Goal: Information Seeking & Learning: Check status

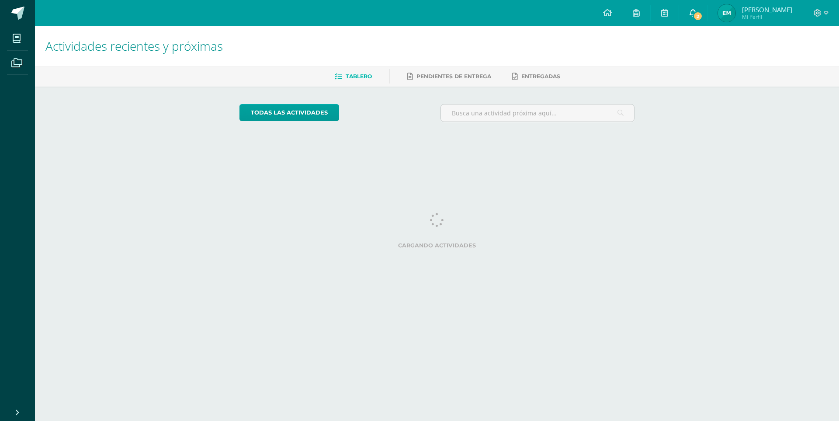
click at [693, 16] on span "2" at bounding box center [698, 16] width 10 height 10
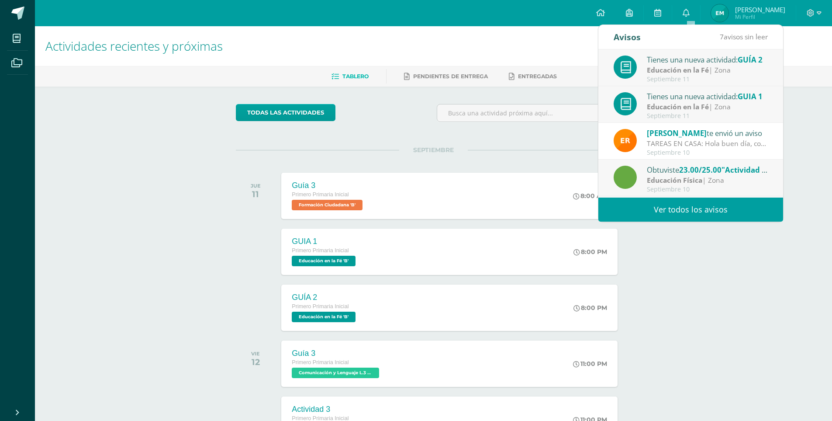
click at [685, 213] on link "Ver todos los avisos" at bounding box center [691, 210] width 185 height 24
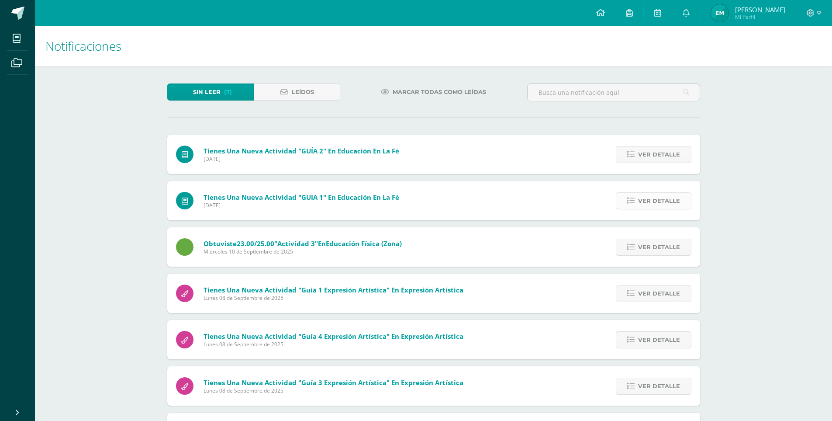
click at [635, 195] on link "Ver detalle" at bounding box center [654, 200] width 76 height 17
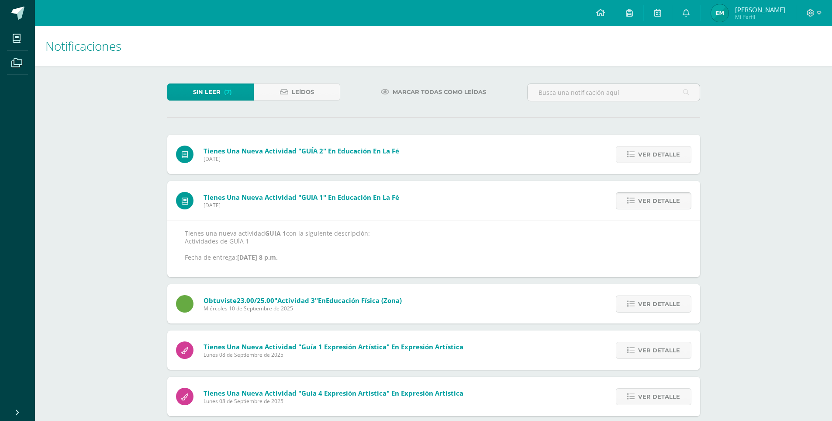
click at [635, 195] on link "Ver detalle" at bounding box center [654, 200] width 76 height 17
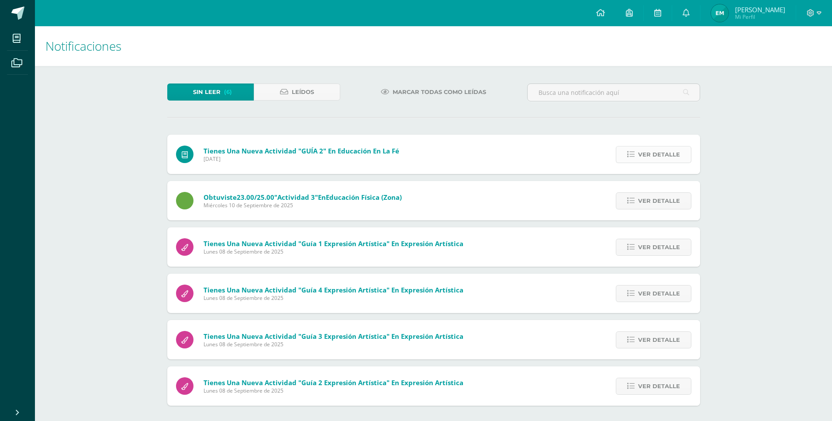
click at [645, 150] on span "Ver detalle" at bounding box center [659, 154] width 42 height 16
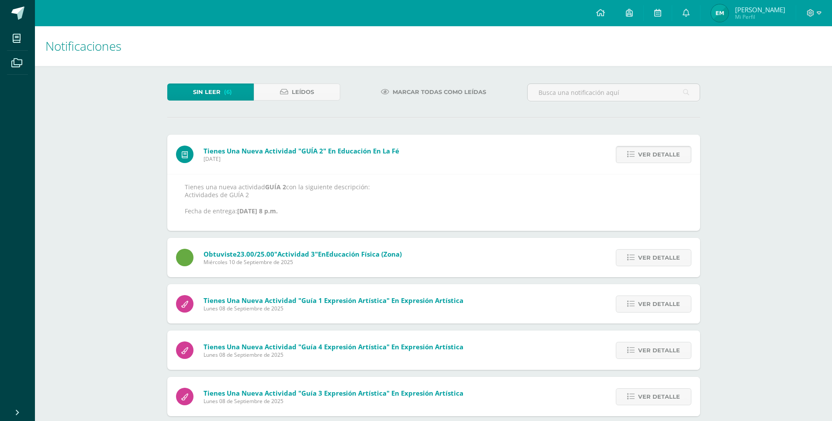
click at [647, 153] on span "Ver detalle" at bounding box center [659, 154] width 42 height 16
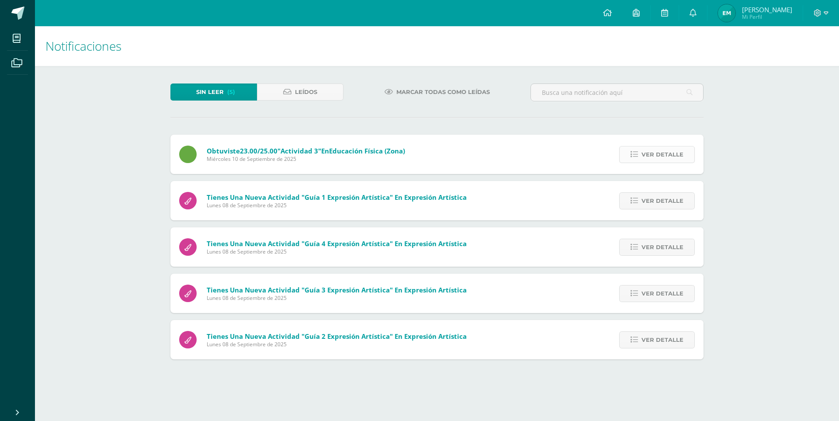
click at [668, 157] on span "Ver detalle" at bounding box center [662, 154] width 42 height 16
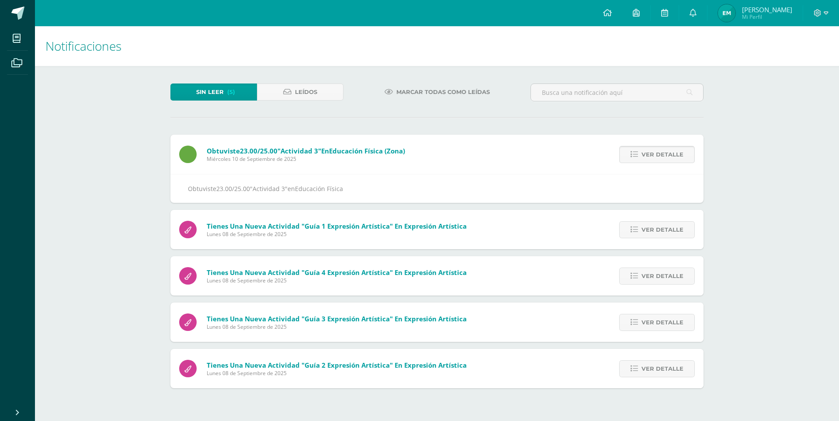
click at [668, 157] on span "Ver detalle" at bounding box center [662, 154] width 42 height 16
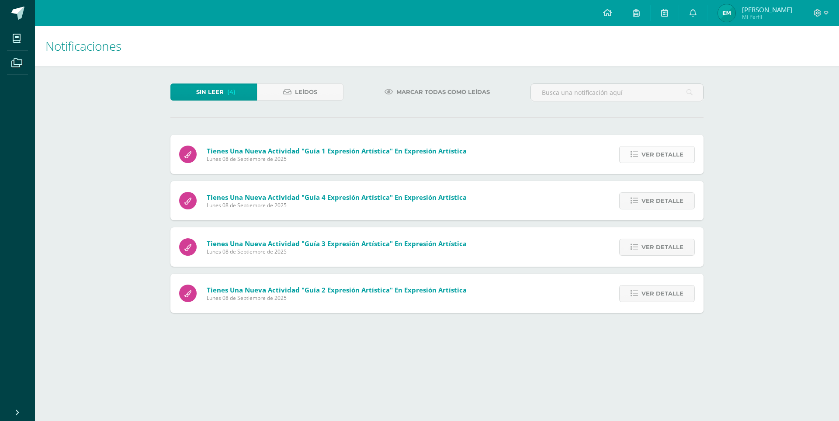
click at [650, 160] on span "Ver detalle" at bounding box center [662, 154] width 42 height 16
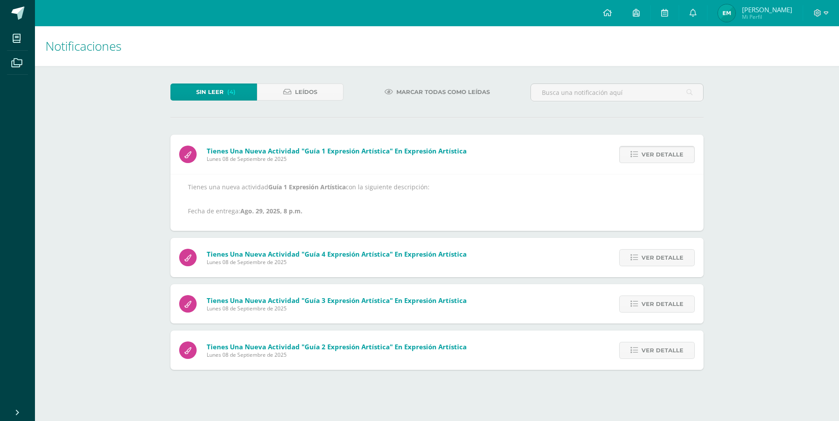
click at [650, 160] on span "Ver detalle" at bounding box center [662, 154] width 42 height 16
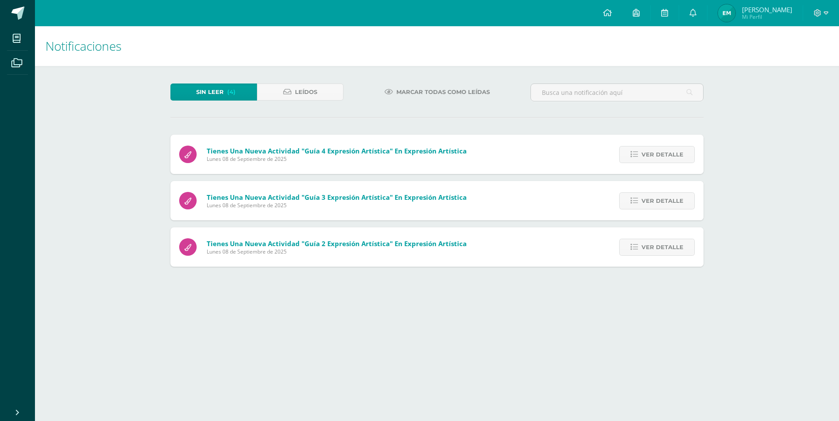
click at [650, 160] on span "Ver detalle" at bounding box center [662, 154] width 42 height 16
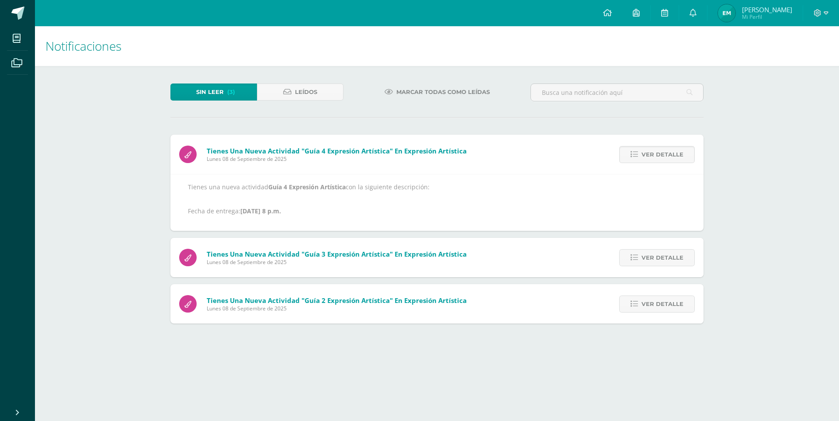
click at [650, 160] on span "Ver detalle" at bounding box center [662, 154] width 42 height 16
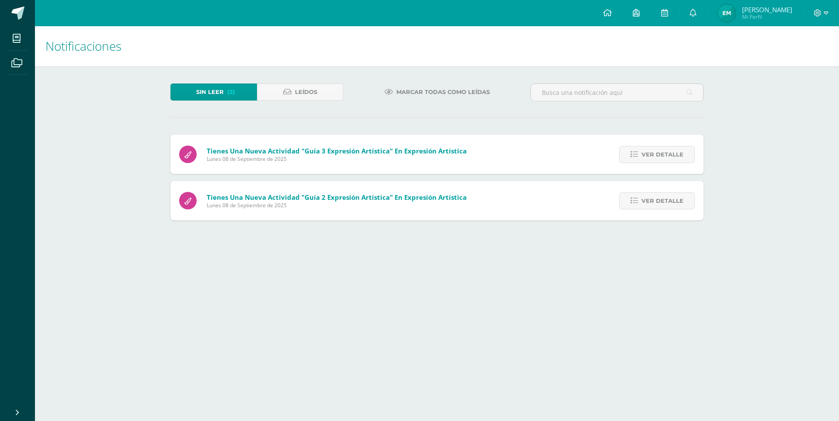
click at [650, 160] on span "Ver detalle" at bounding box center [662, 154] width 42 height 16
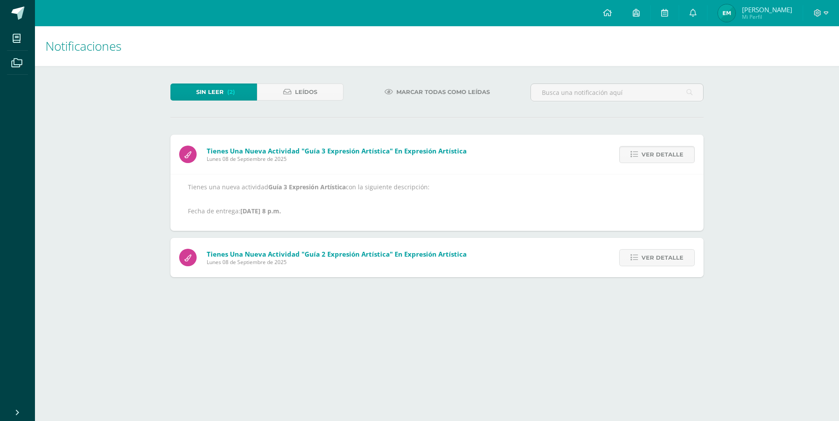
click at [650, 160] on span "Ver detalle" at bounding box center [662, 154] width 42 height 16
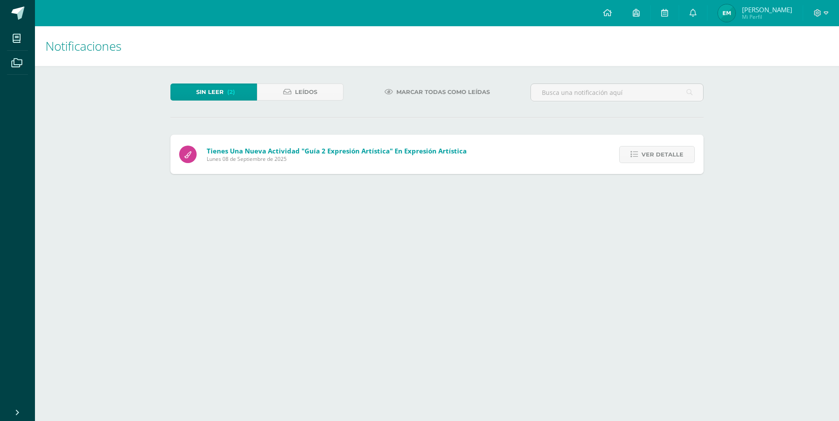
click at [650, 160] on span "Ver detalle" at bounding box center [662, 154] width 42 height 16
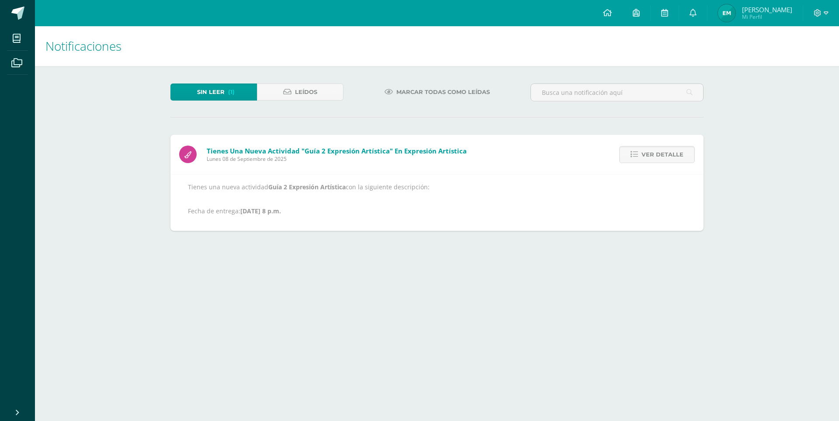
click at [650, 160] on span "Ver detalle" at bounding box center [662, 154] width 42 height 16
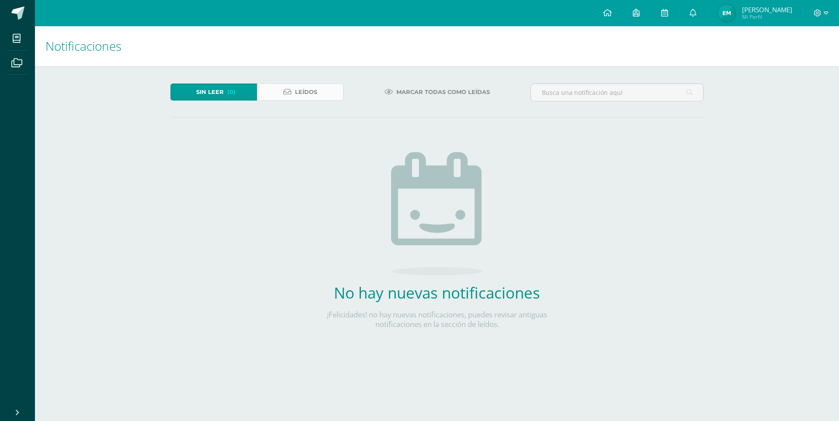
click at [287, 88] on icon at bounding box center [287, 91] width 8 height 7
click at [732, 16] on img at bounding box center [726, 12] width 17 height 17
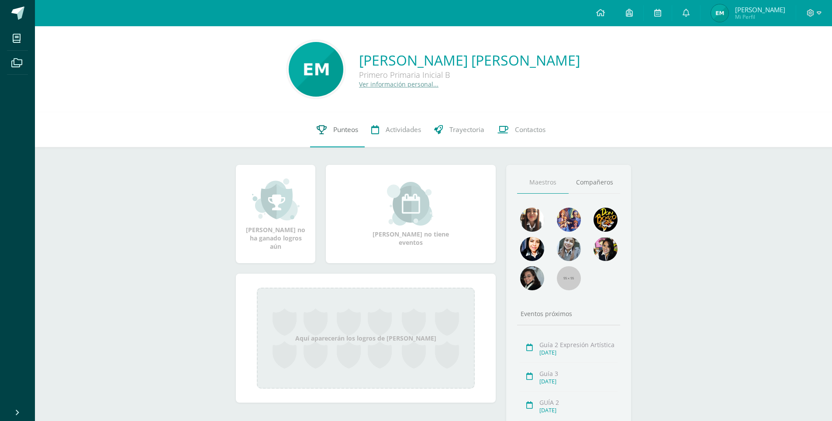
click at [350, 134] on span "Punteos" at bounding box center [345, 129] width 25 height 9
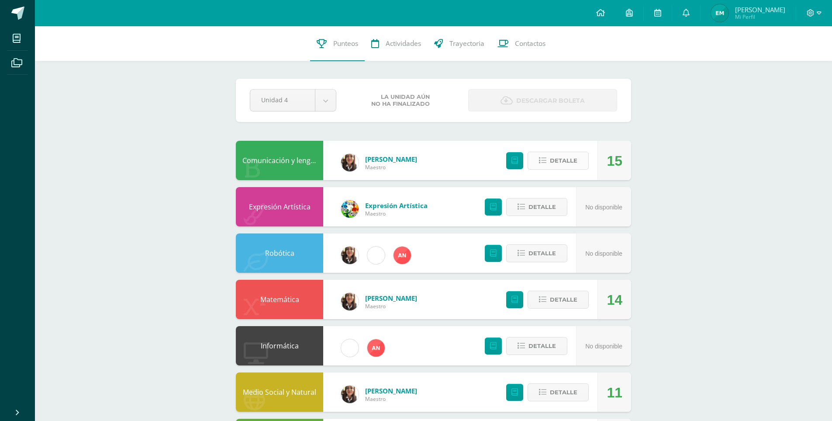
click at [553, 160] on span "Detalle" at bounding box center [564, 161] width 28 height 16
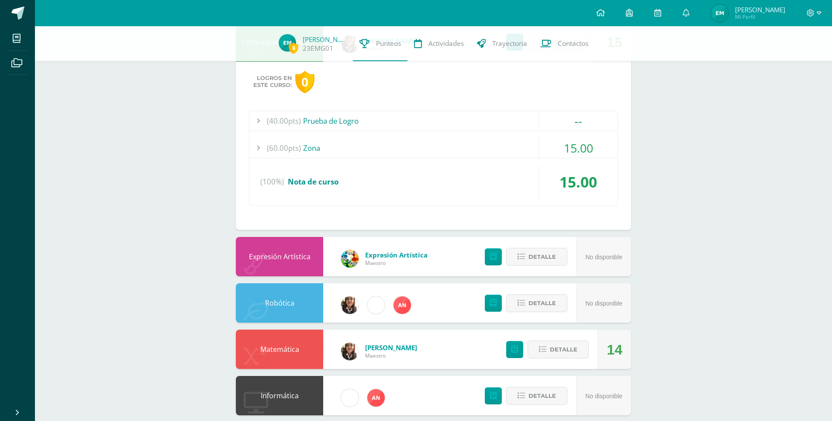
scroll to position [131, 0]
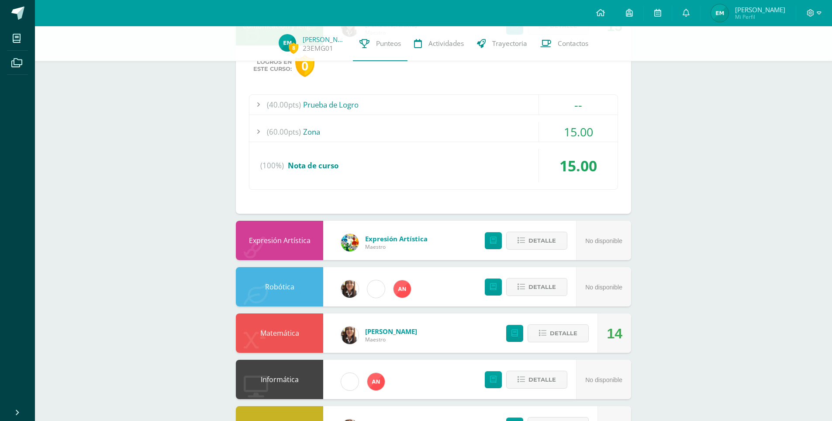
click at [559, 130] on div "15.00" at bounding box center [578, 132] width 79 height 20
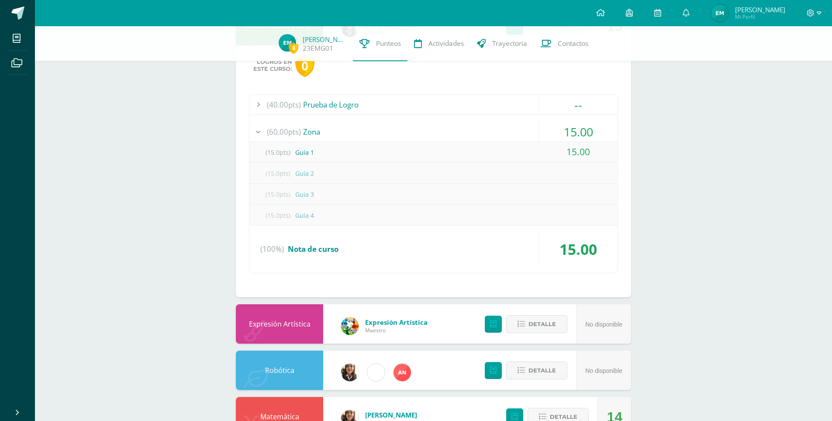
click at [559, 130] on div "15.00" at bounding box center [578, 132] width 79 height 20
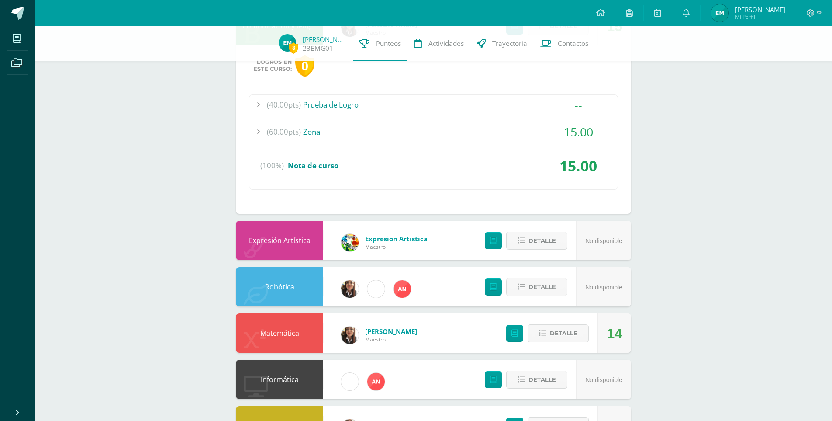
scroll to position [0, 0]
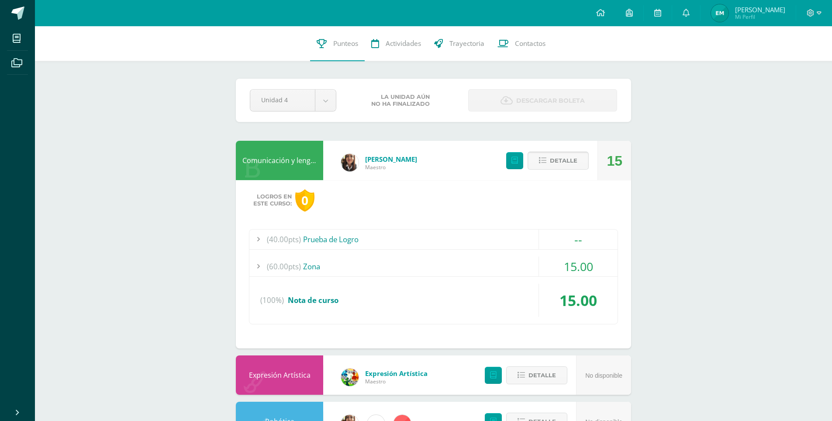
click at [561, 158] on span "Detalle" at bounding box center [564, 161] width 28 height 16
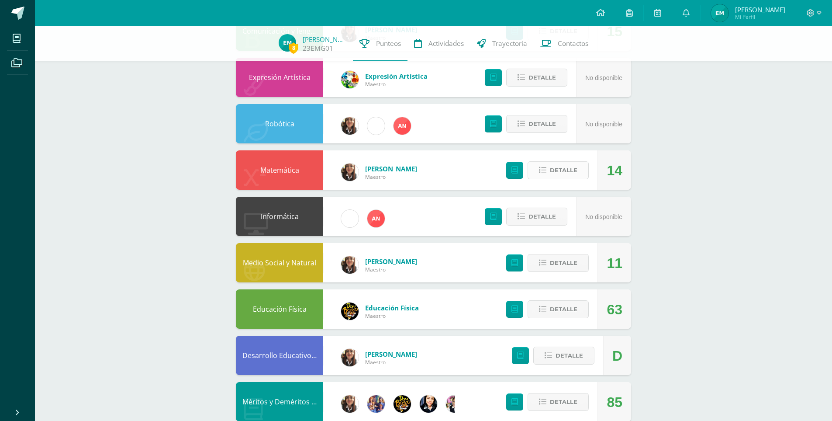
scroll to position [131, 0]
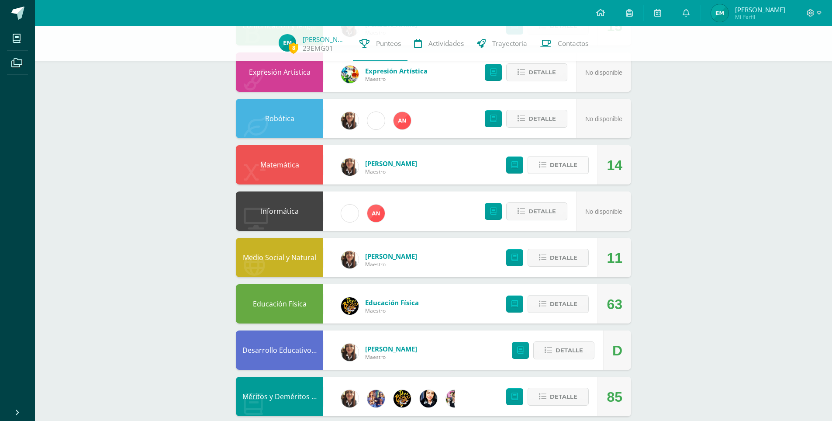
click at [563, 169] on span "Detalle" at bounding box center [564, 165] width 28 height 16
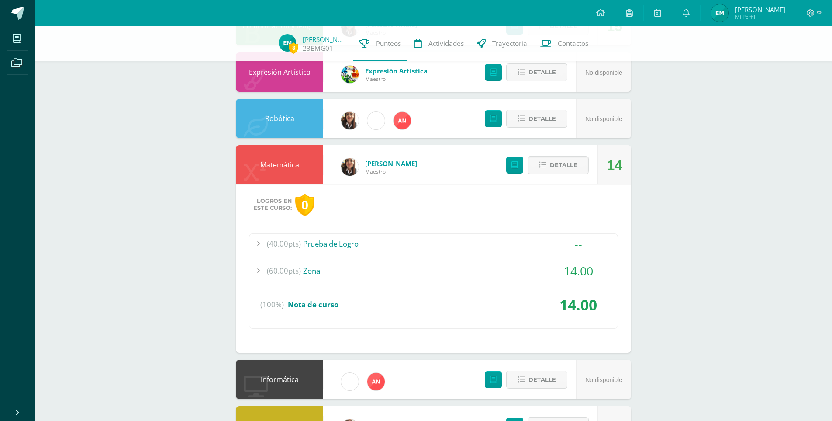
click at [560, 264] on div "14.00" at bounding box center [578, 271] width 79 height 20
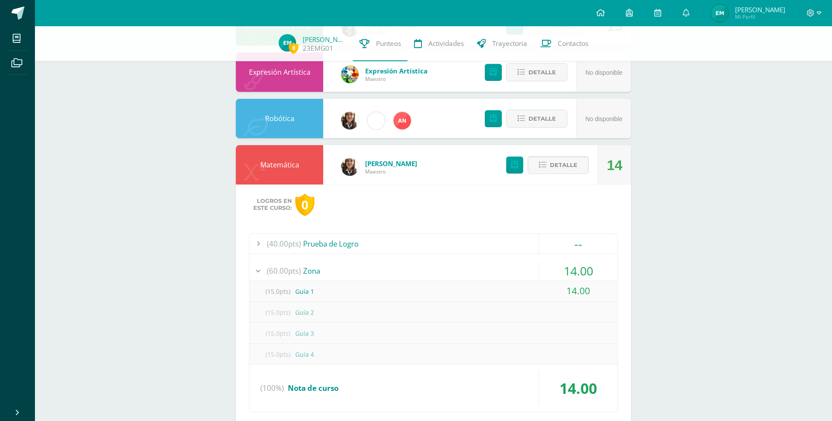
click at [559, 267] on div "14.00" at bounding box center [578, 271] width 79 height 20
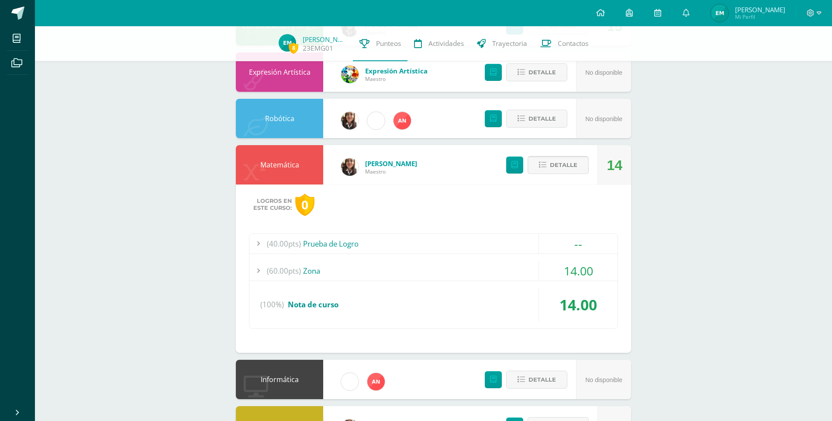
click at [552, 171] on span "Detalle" at bounding box center [564, 165] width 28 height 16
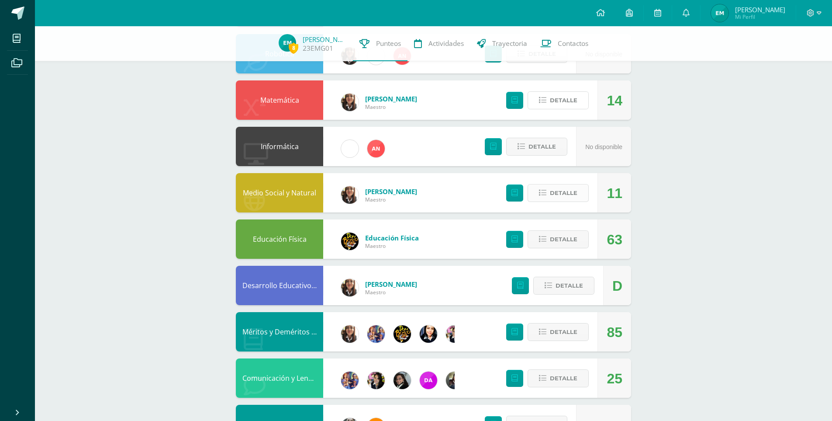
scroll to position [218, 0]
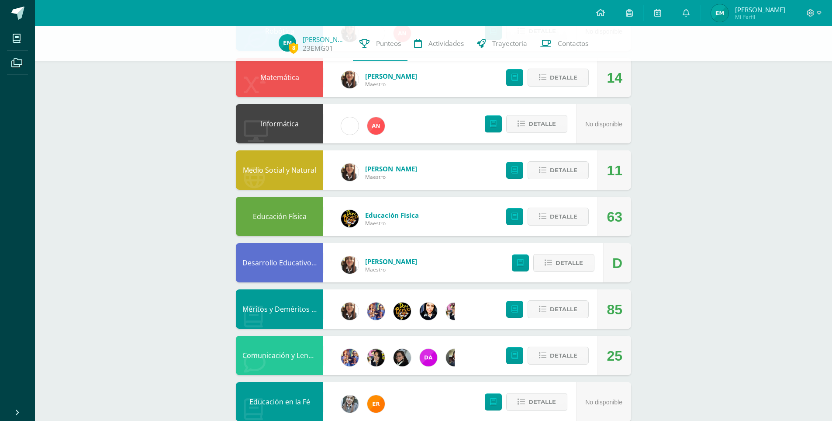
click at [564, 180] on div "Detalle" at bounding box center [545, 169] width 104 height 39
click at [564, 178] on span "Detalle" at bounding box center [564, 170] width 28 height 16
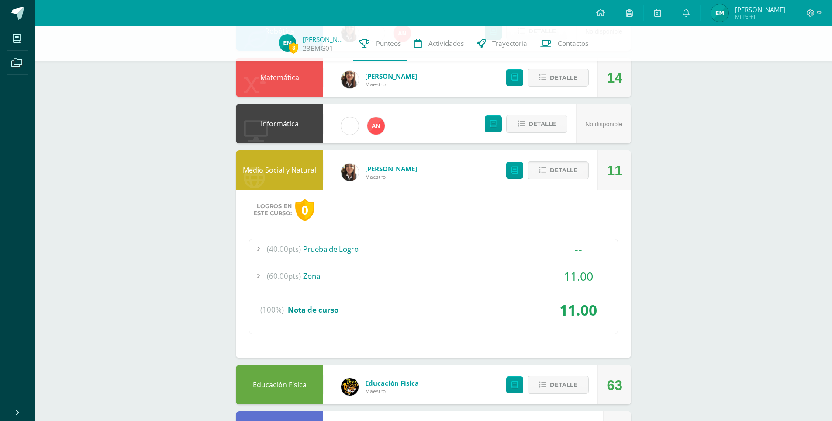
click at [567, 275] on span "11.00" at bounding box center [578, 276] width 29 height 16
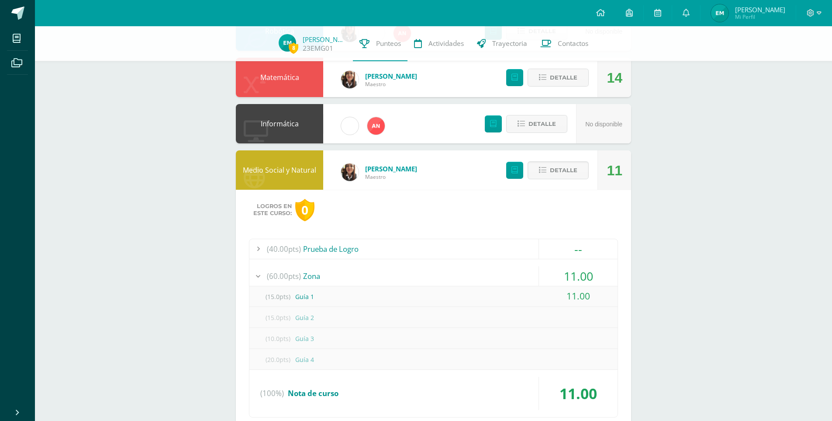
click at [564, 274] on span "11.00" at bounding box center [578, 276] width 29 height 16
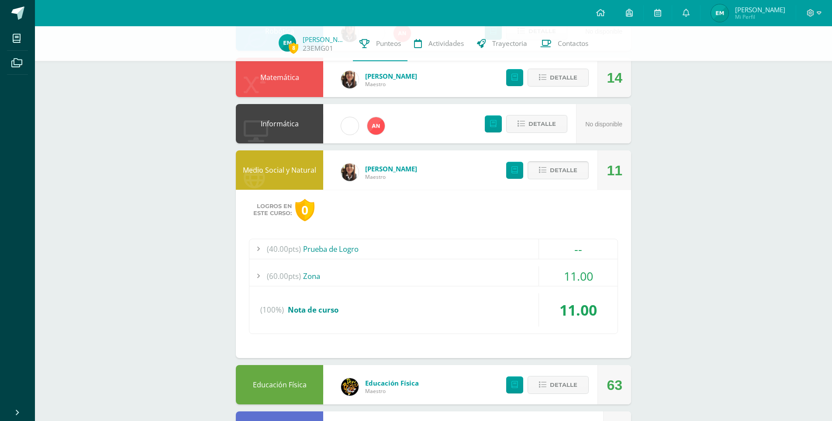
click at [562, 166] on span "Detalle" at bounding box center [564, 170] width 28 height 16
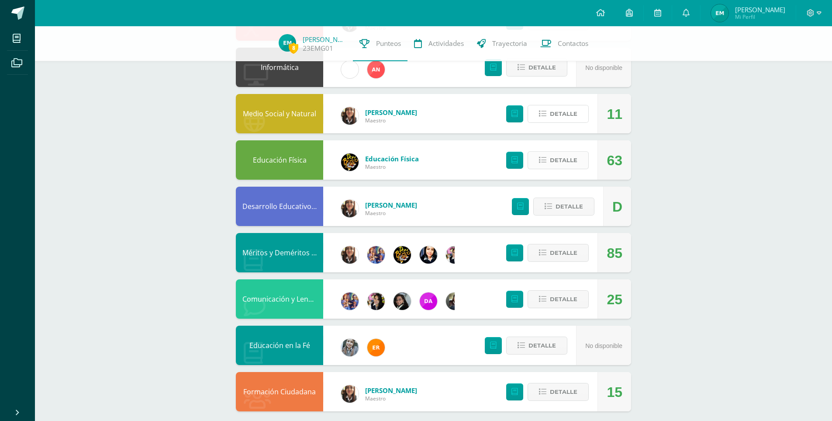
scroll to position [283, 0]
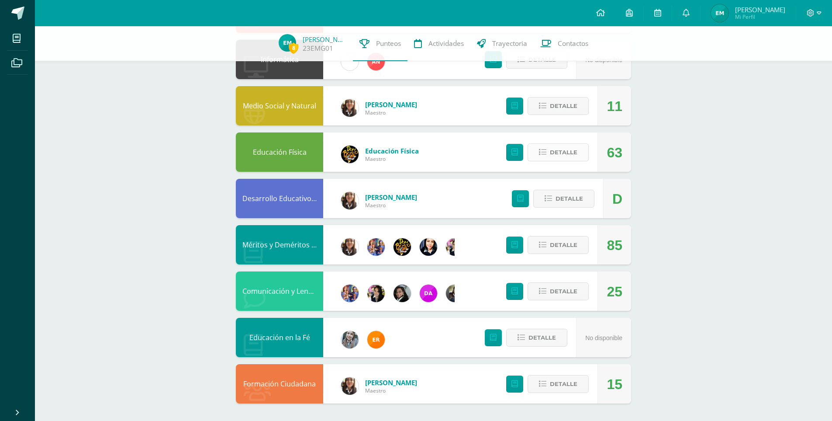
click at [570, 153] on span "Detalle" at bounding box center [564, 152] width 28 height 16
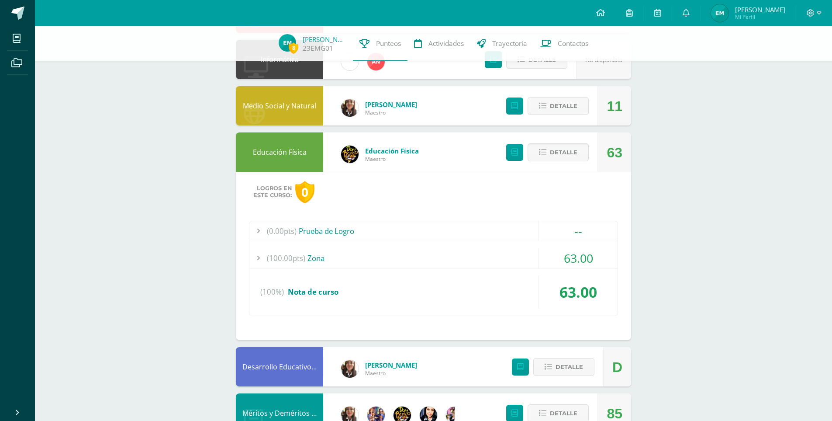
click at [550, 259] on div "63.00" at bounding box center [578, 258] width 79 height 20
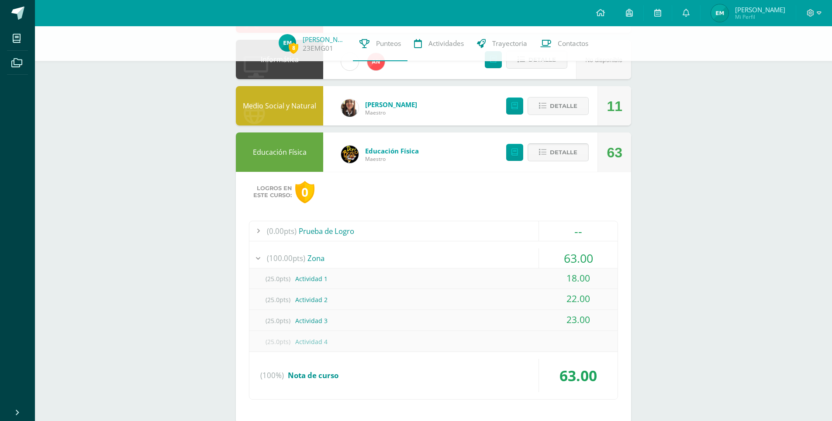
click at [565, 152] on span "Detalle" at bounding box center [564, 152] width 28 height 16
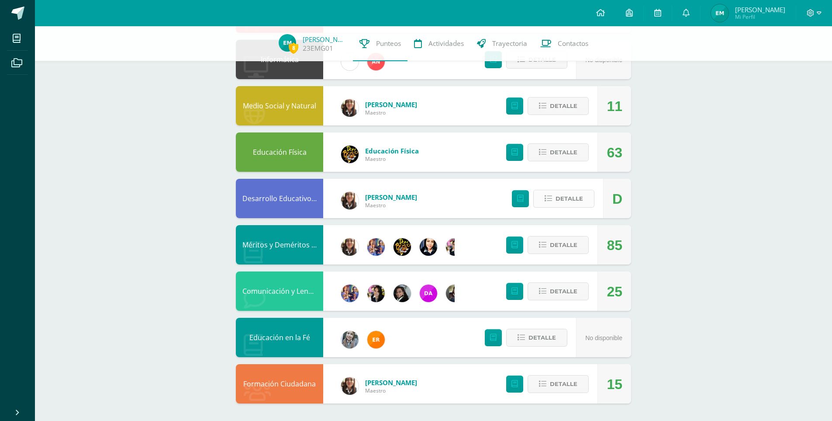
click at [570, 205] on span "Detalle" at bounding box center [570, 199] width 28 height 16
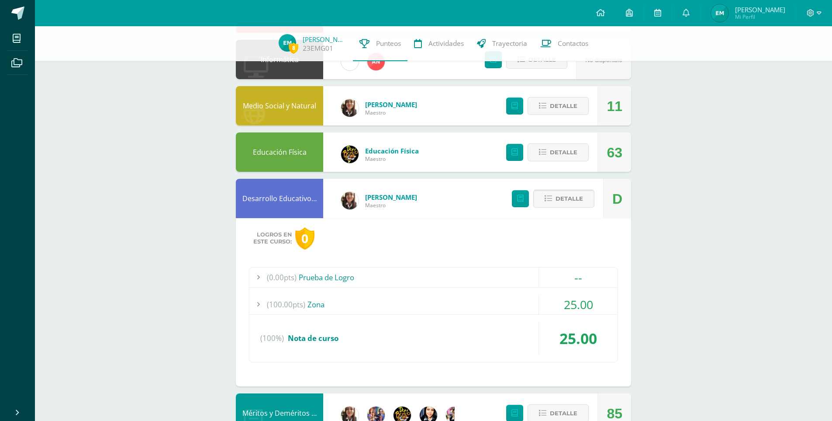
click at [570, 205] on span "Detalle" at bounding box center [570, 199] width 28 height 16
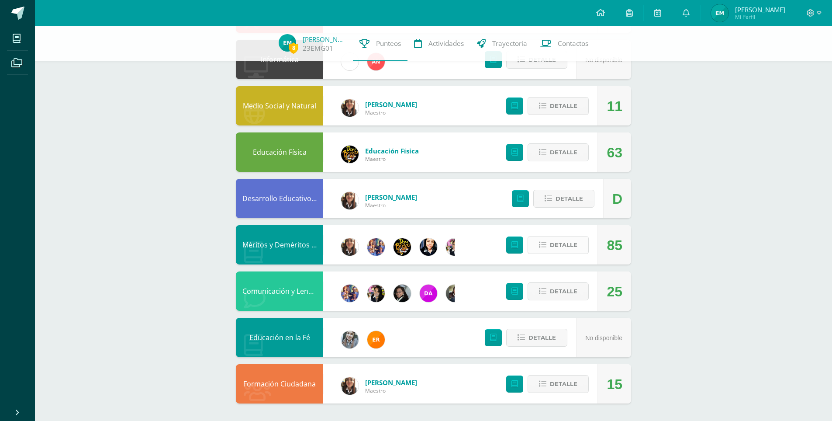
click at [571, 242] on span "Detalle" at bounding box center [564, 245] width 28 height 16
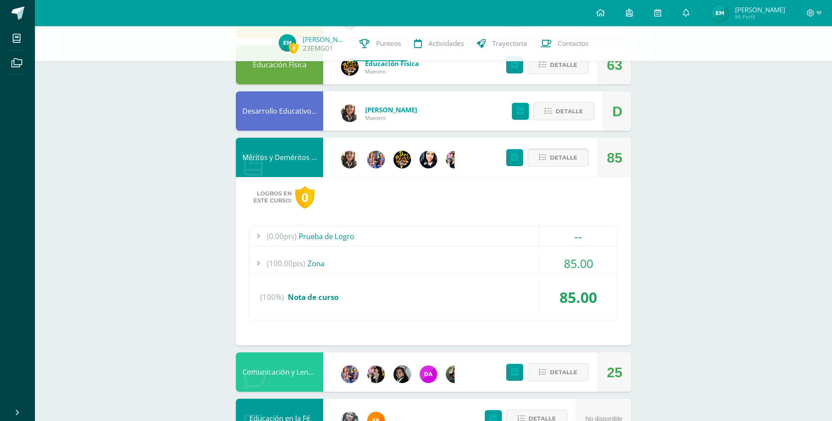
click at [568, 162] on span "Detalle" at bounding box center [564, 157] width 28 height 16
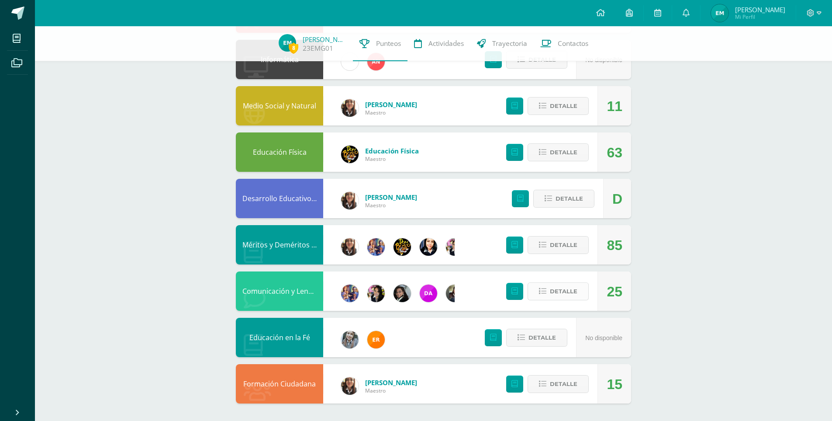
click at [563, 294] on span "Detalle" at bounding box center [564, 291] width 28 height 16
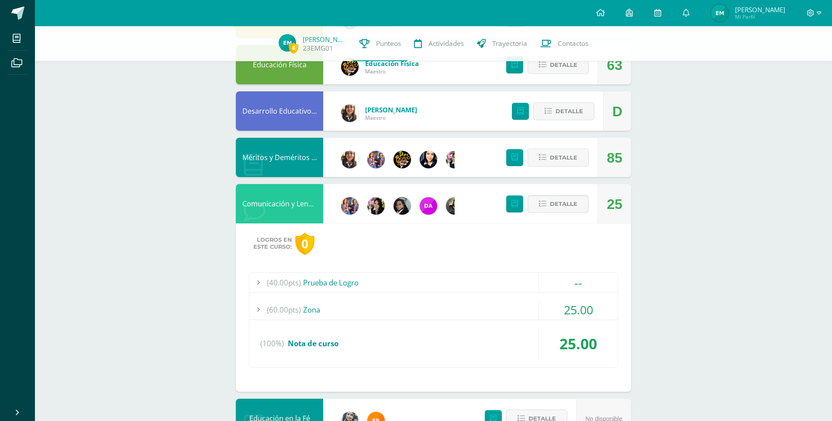
click at [562, 303] on div "25.00" at bounding box center [578, 310] width 79 height 20
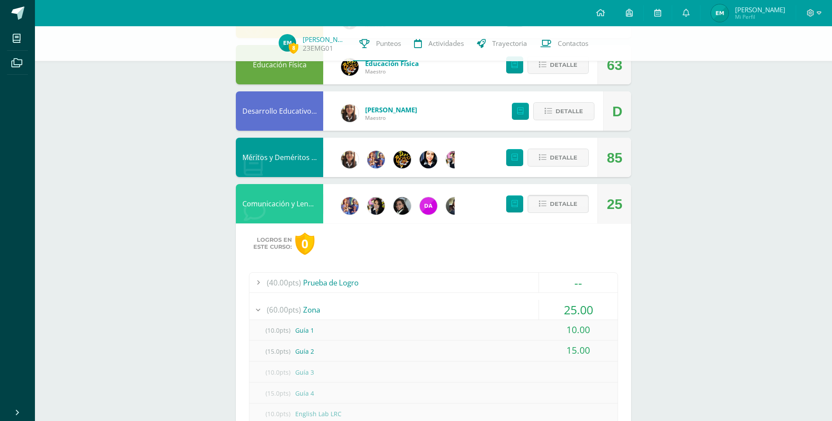
click at [570, 208] on span "Detalle" at bounding box center [564, 204] width 28 height 16
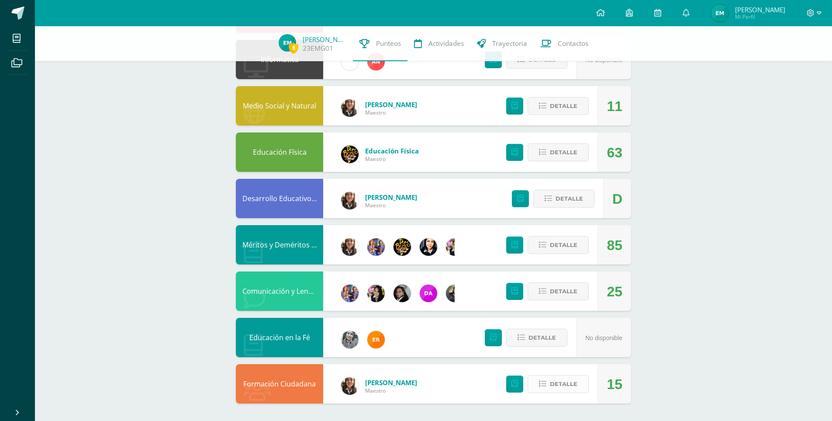
click at [560, 384] on span "Detalle" at bounding box center [564, 384] width 28 height 16
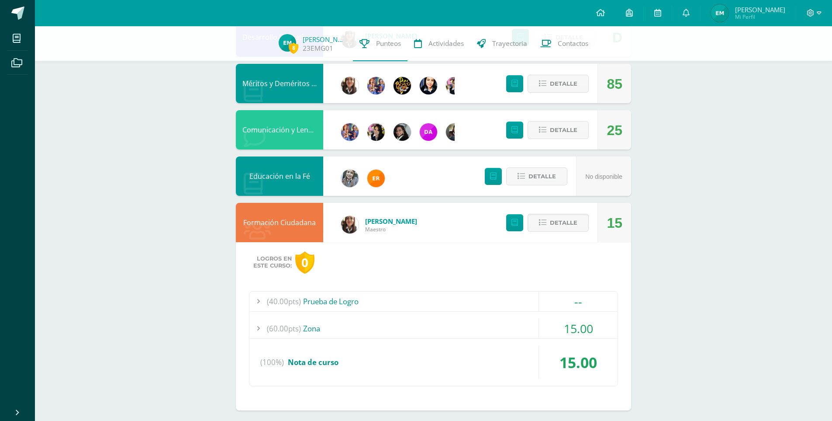
scroll to position [451, 0]
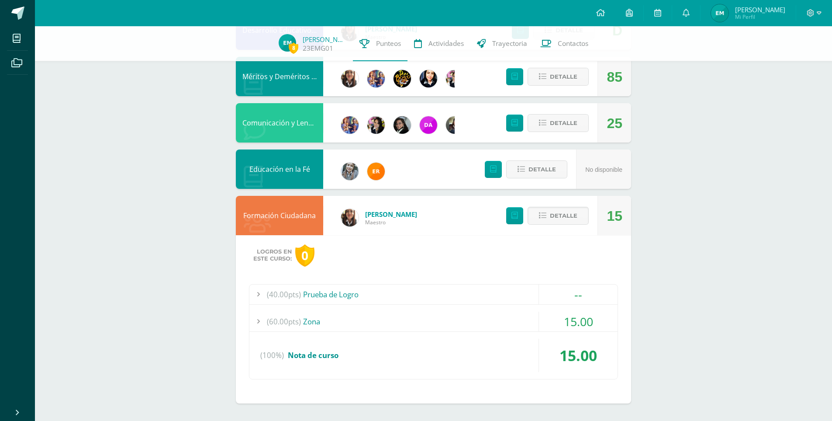
click at [550, 322] on div "15.00" at bounding box center [578, 322] width 79 height 20
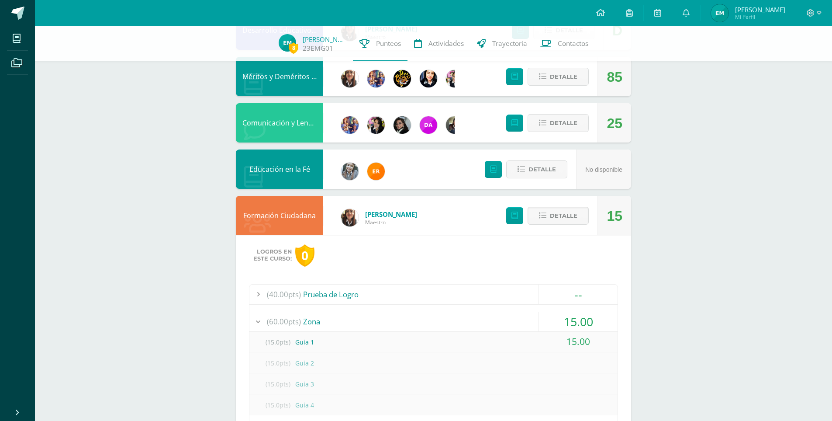
click at [550, 322] on div "15.00" at bounding box center [578, 322] width 79 height 20
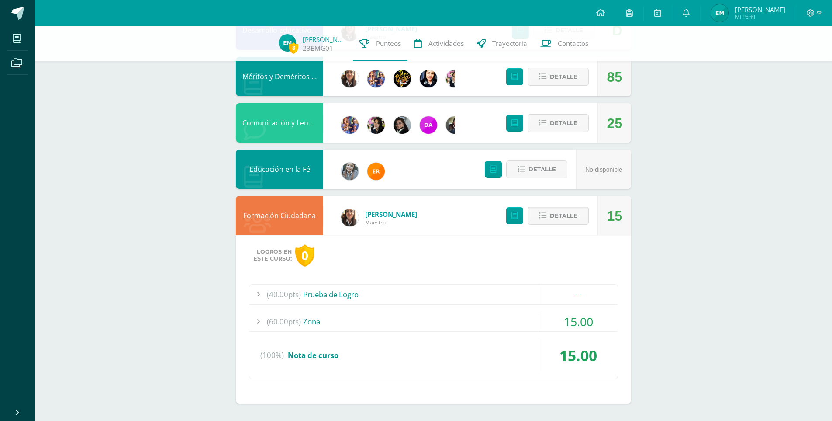
click at [553, 214] on span "Detalle" at bounding box center [564, 216] width 28 height 16
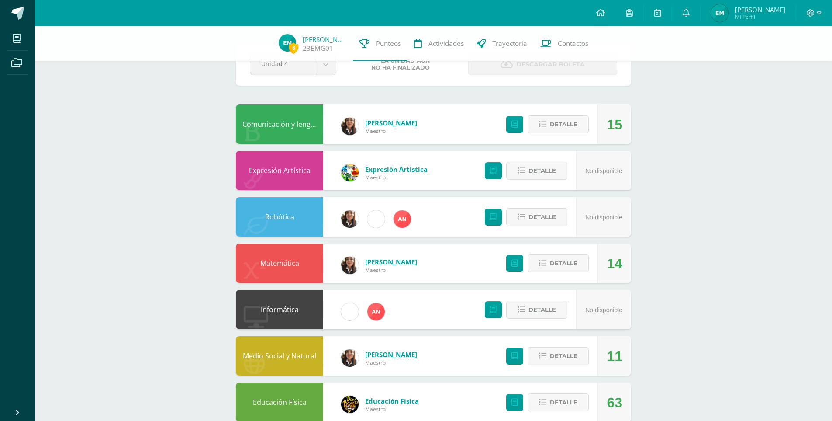
scroll to position [0, 0]
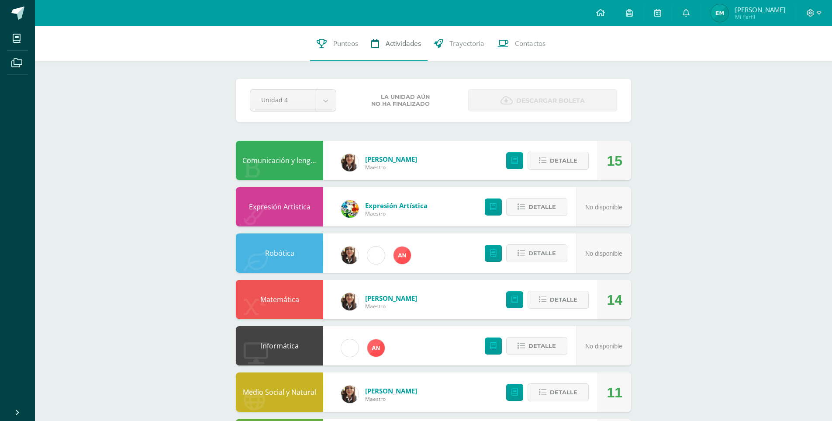
click at [406, 48] on span "Actividades" at bounding box center [403, 43] width 35 height 9
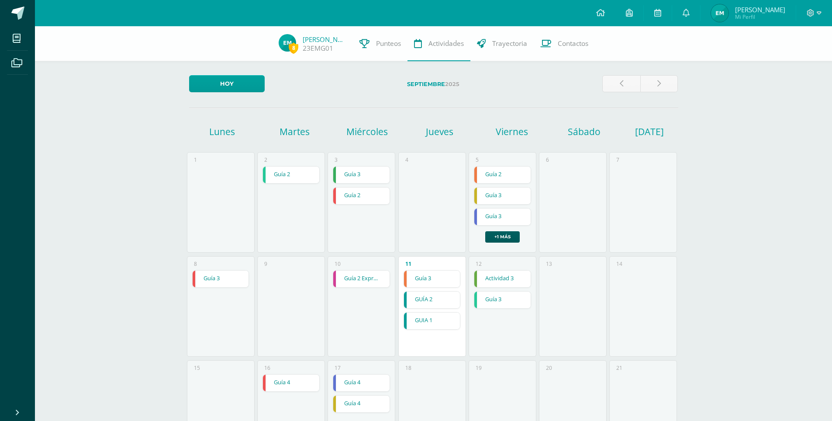
click at [721, 10] on img at bounding box center [719, 12] width 17 height 17
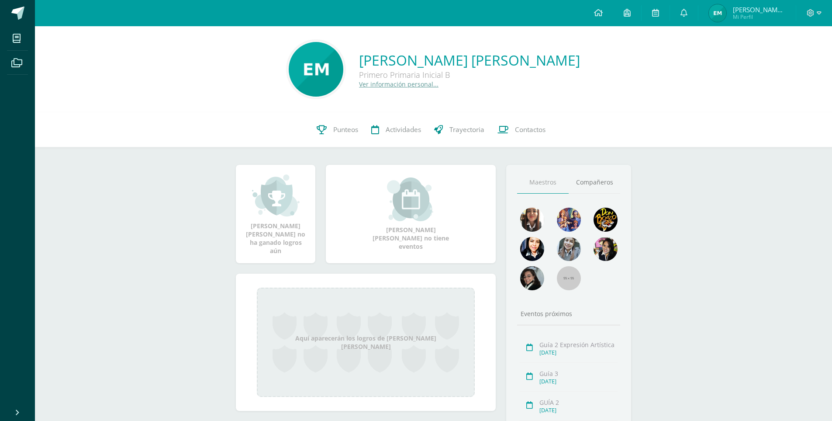
click at [759, 13] on span "[PERSON_NAME] [PERSON_NAME]" at bounding box center [759, 9] width 52 height 9
click at [333, 129] on span "Punteos" at bounding box center [345, 129] width 25 height 9
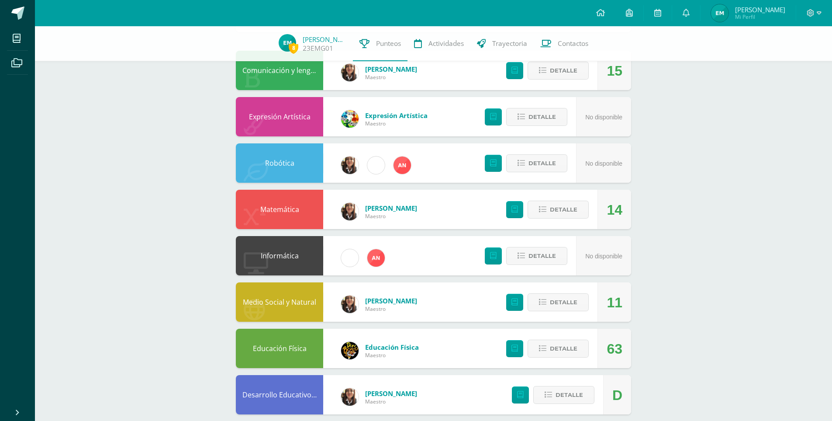
scroll to position [87, 0]
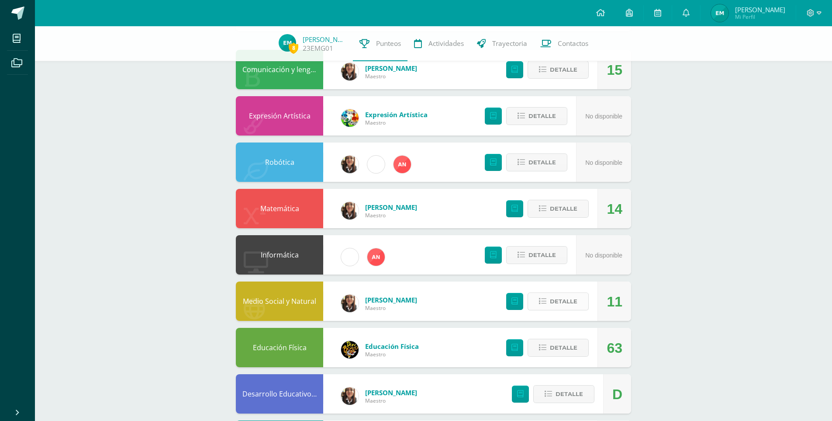
click at [544, 298] on icon at bounding box center [542, 301] width 7 height 7
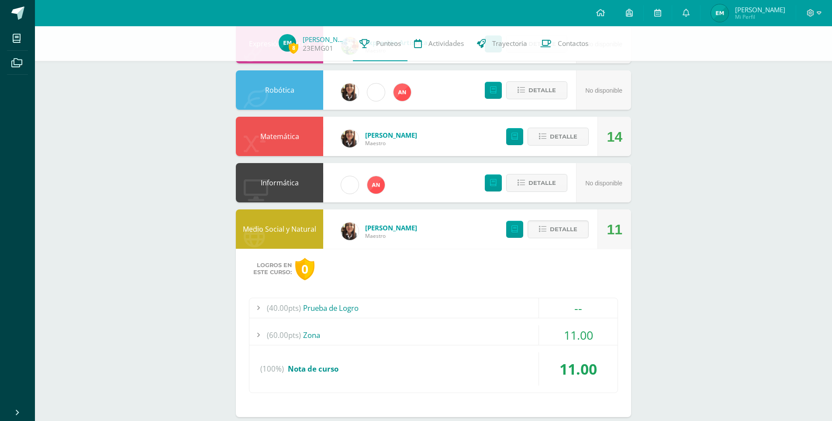
scroll to position [175, 0]
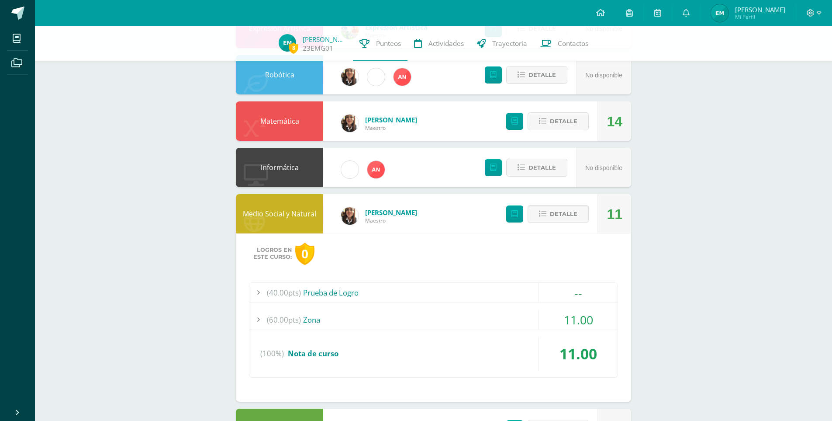
click at [551, 319] on div "11.00" at bounding box center [578, 320] width 79 height 20
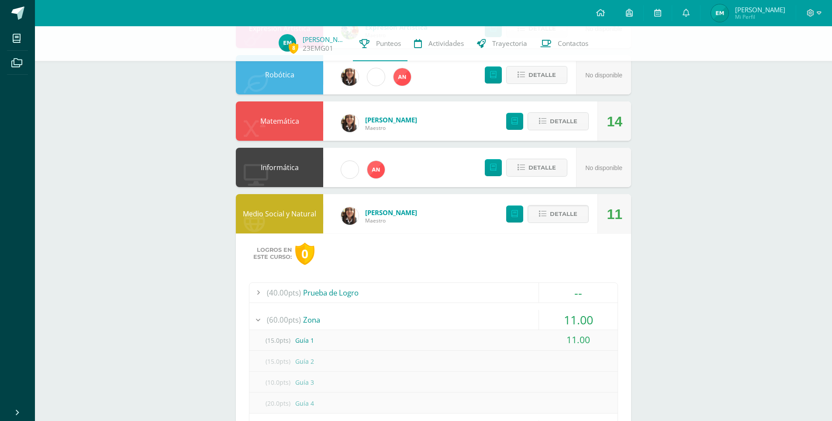
click at [551, 319] on div "11.00" at bounding box center [578, 320] width 79 height 20
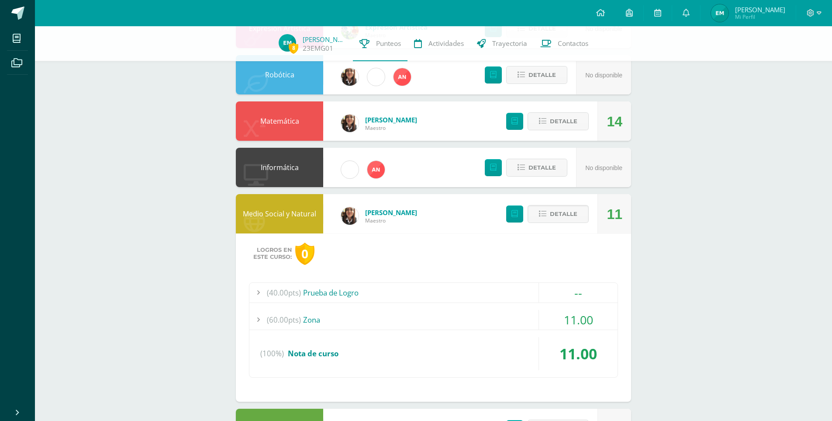
click at [542, 226] on div "Detalle" at bounding box center [545, 213] width 104 height 39
click at [544, 222] on button "Detalle" at bounding box center [558, 214] width 61 height 18
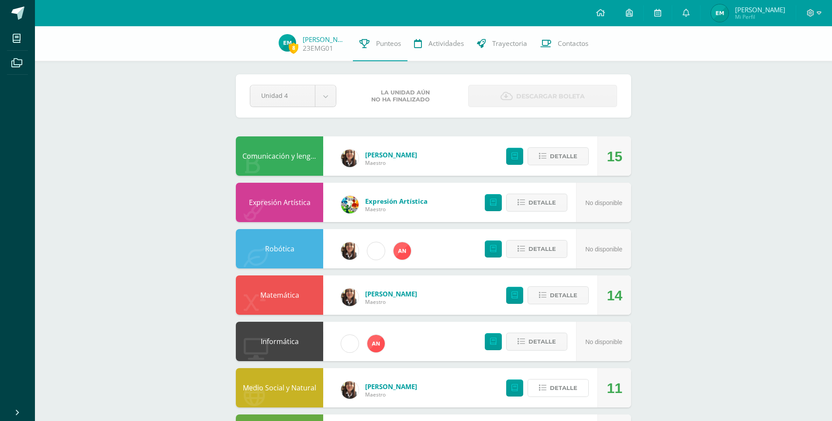
scroll to position [0, 0]
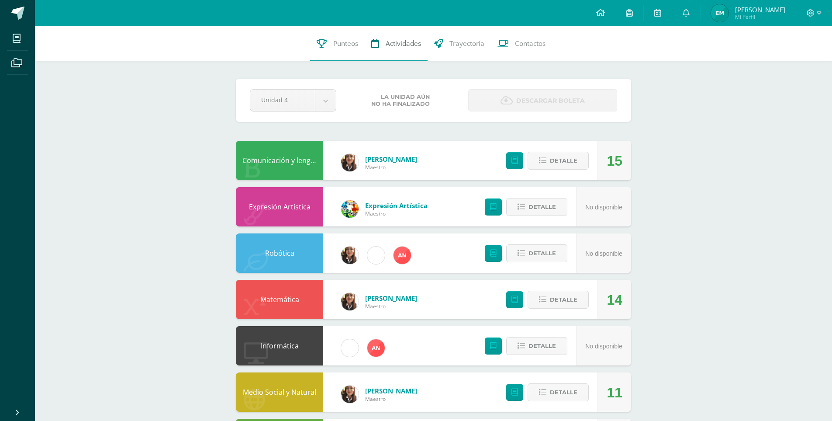
click at [392, 39] on span "Actividades" at bounding box center [403, 43] width 35 height 9
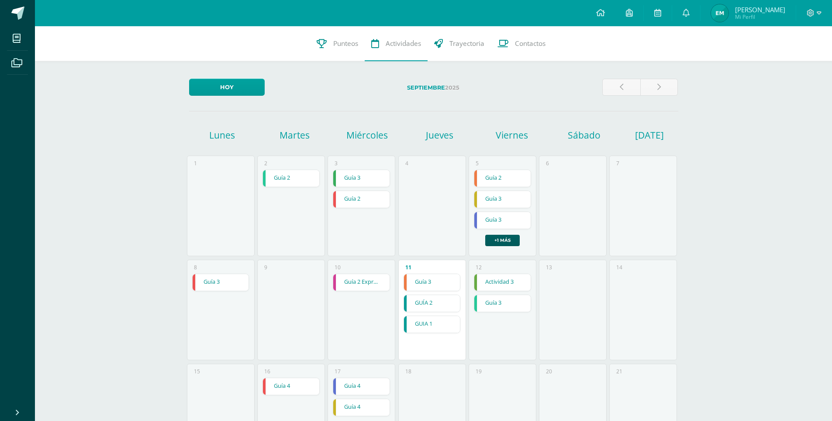
click at [740, 9] on span "[PERSON_NAME]" at bounding box center [760, 9] width 50 height 9
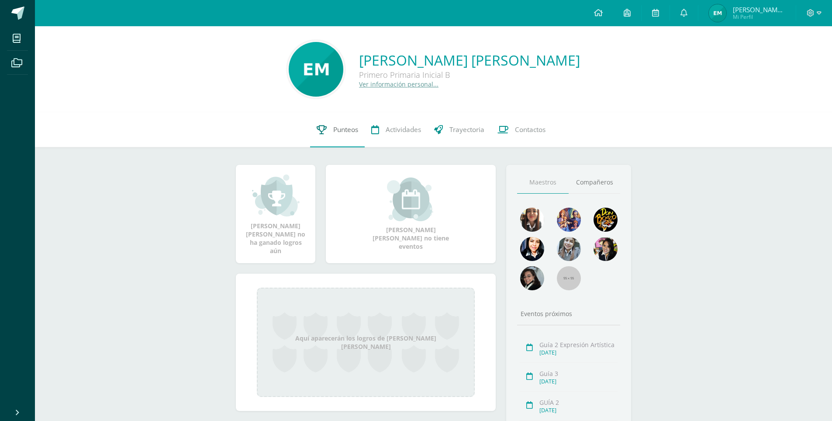
click at [336, 135] on link "Punteos" at bounding box center [337, 129] width 55 height 35
click at [342, 130] on span "Punteos" at bounding box center [345, 129] width 25 height 9
